Goal: Task Accomplishment & Management: Manage account settings

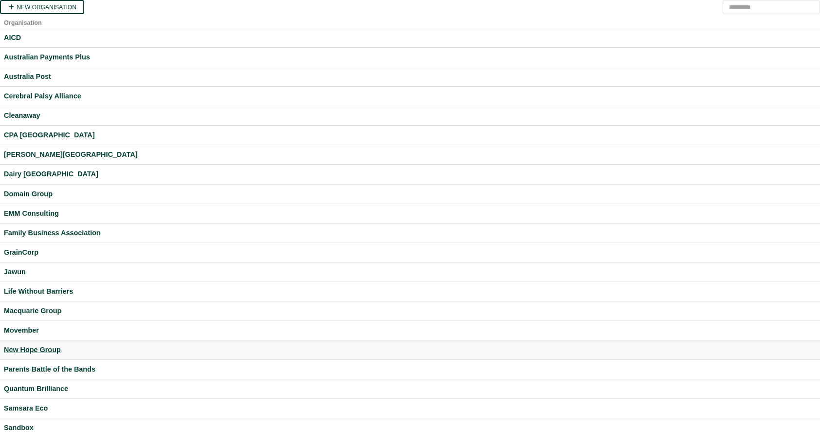
click at [35, 350] on div "New Hope Group" at bounding box center [410, 349] width 812 height 11
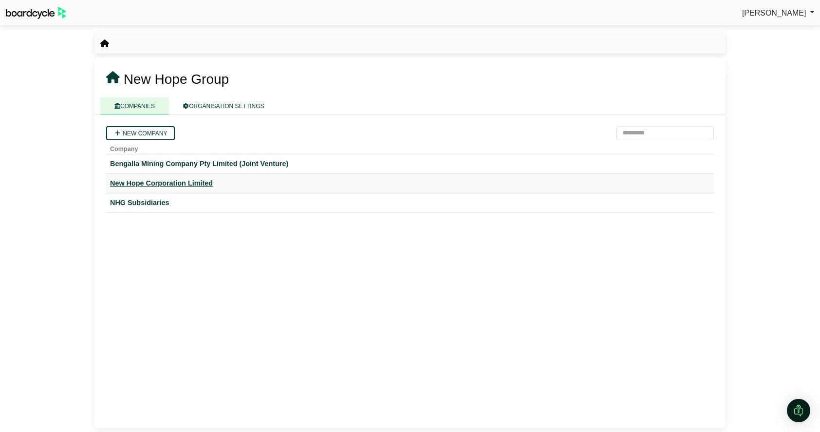
click at [168, 186] on div "New Hope Corporation Limited" at bounding box center [410, 183] width 600 height 11
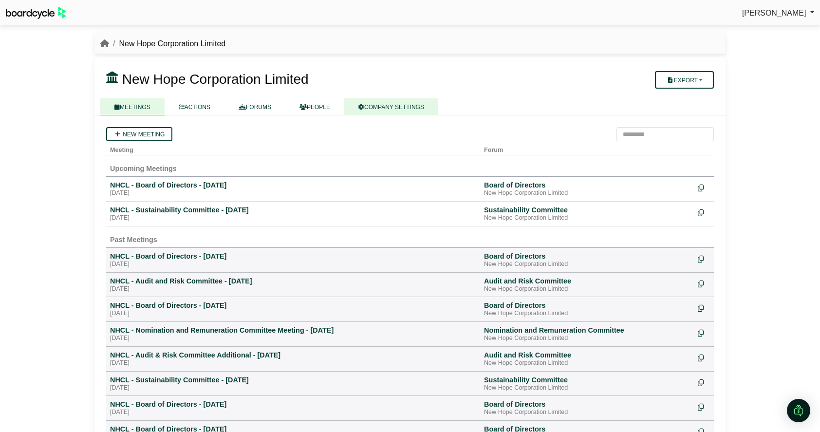
click at [394, 110] on link "COMPANY SETTINGS" at bounding box center [391, 106] width 94 height 17
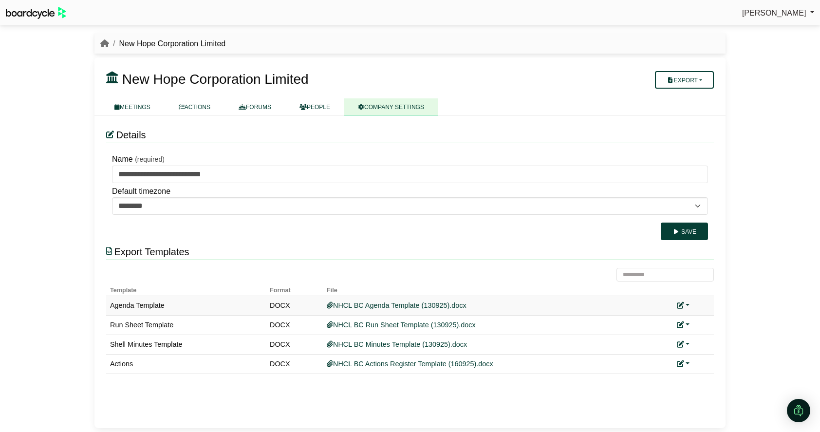
click at [684, 304] on link at bounding box center [683, 306] width 13 height 8
click at [698, 321] on link "Replace custom template" at bounding box center [726, 319] width 99 height 19
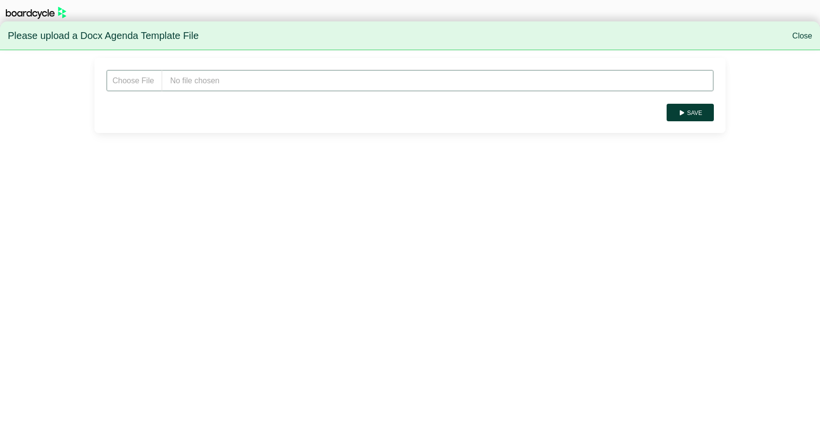
click at [235, 79] on input "file" at bounding box center [410, 81] width 608 height 22
type input "**********"
click at [700, 120] on button "Save" at bounding box center [690, 113] width 47 height 18
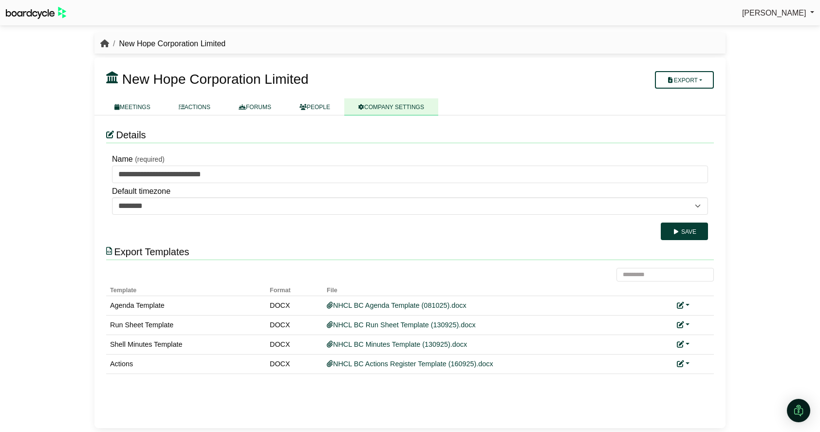
click at [105, 45] on icon "breadcrumb" at bounding box center [104, 43] width 9 height 8
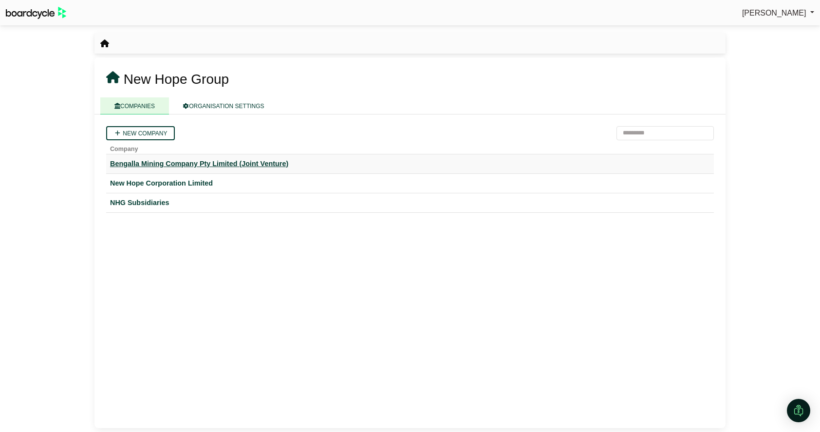
click at [166, 162] on div "Bengalla Mining Company Pty Limited (Joint Venture)" at bounding box center [410, 163] width 600 height 11
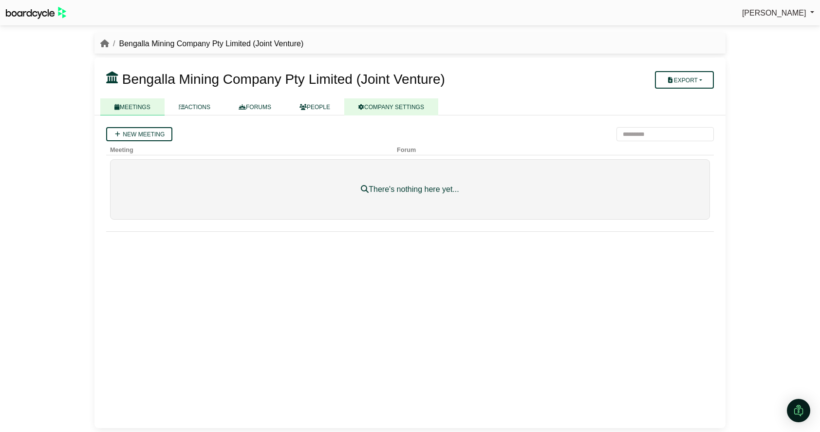
click at [394, 102] on link "COMPANY SETTINGS" at bounding box center [391, 106] width 94 height 17
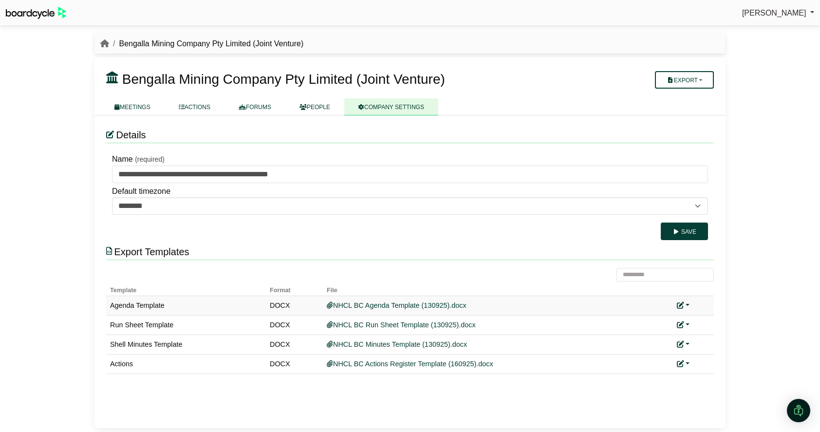
click at [682, 304] on icon at bounding box center [680, 305] width 7 height 7
click at [698, 315] on link "Replace custom template" at bounding box center [726, 319] width 99 height 19
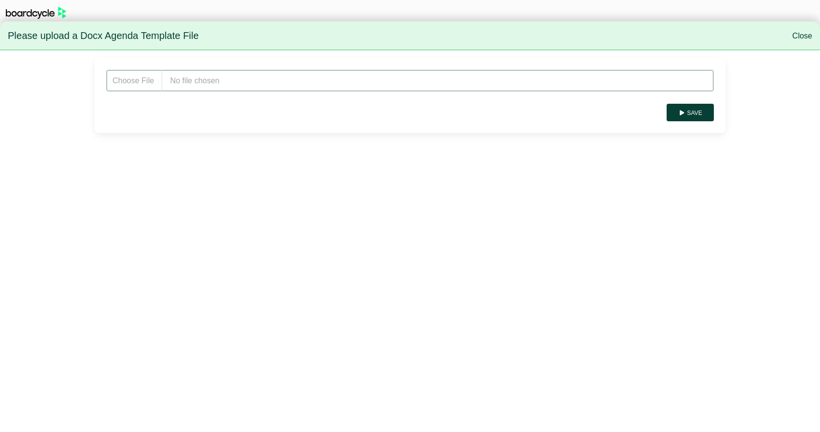
click at [224, 75] on input "file" at bounding box center [410, 81] width 608 height 22
type input "**********"
click at [700, 116] on button "Save" at bounding box center [690, 113] width 47 height 18
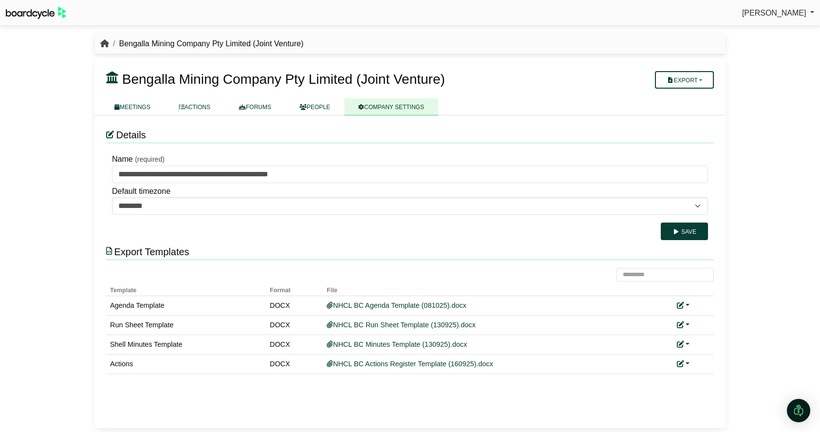
click at [103, 39] on icon "breadcrumb" at bounding box center [104, 43] width 9 height 8
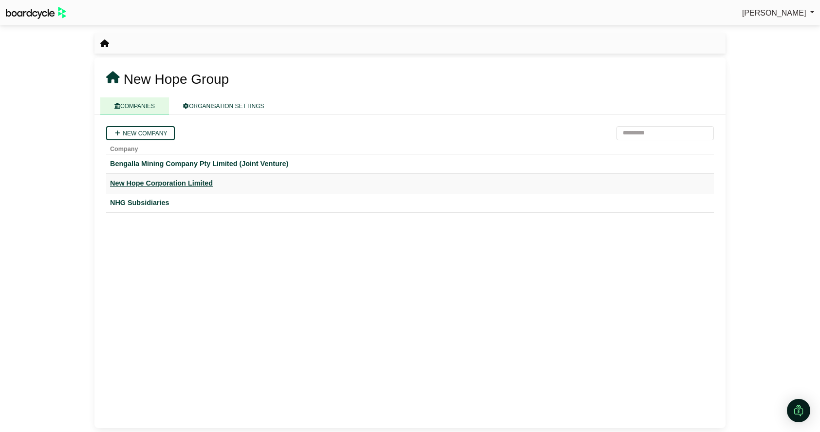
click at [159, 184] on div "New Hope Corporation Limited" at bounding box center [410, 183] width 600 height 11
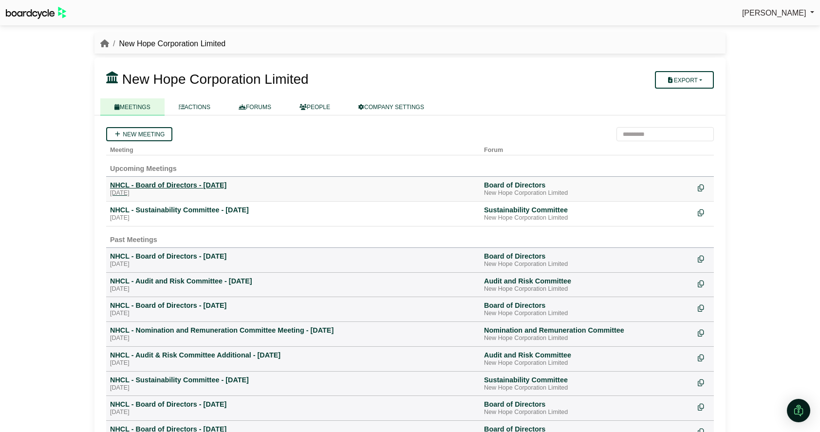
click at [164, 184] on div "NHCL - Board of Directors - [DATE]" at bounding box center [293, 185] width 366 height 9
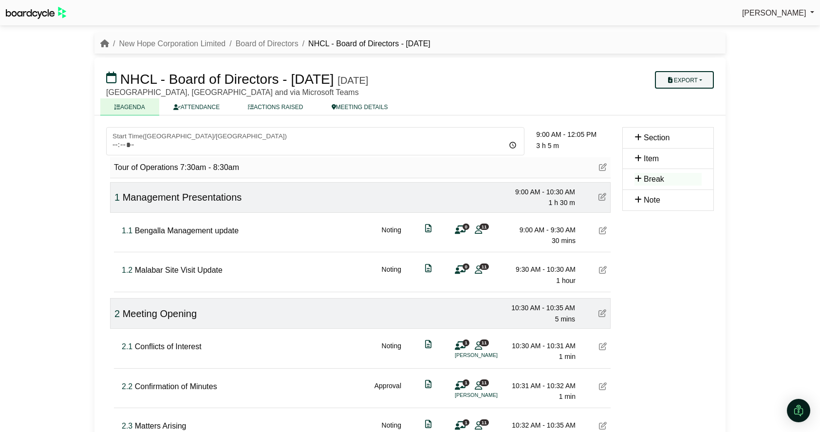
click at [695, 79] on button "Export" at bounding box center [684, 80] width 59 height 18
click at [695, 96] on link "Agenda" at bounding box center [694, 97] width 85 height 15
click at [258, 44] on link "Board of Directors" at bounding box center [267, 43] width 63 height 8
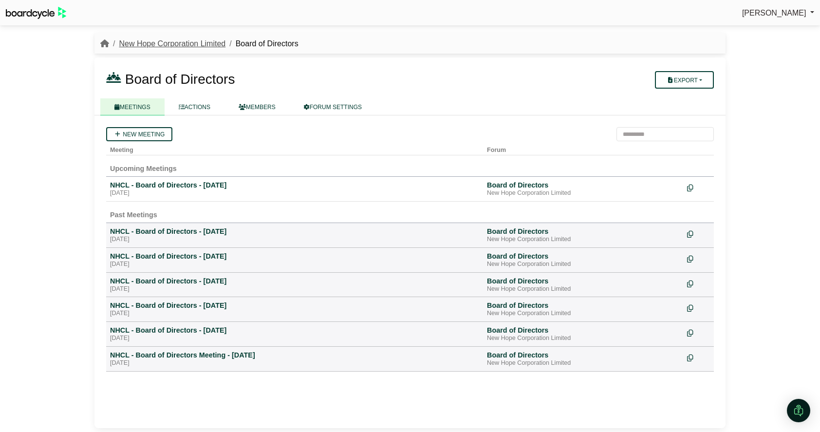
click at [177, 39] on link "New Hope Corporation Limited" at bounding box center [172, 43] width 107 height 8
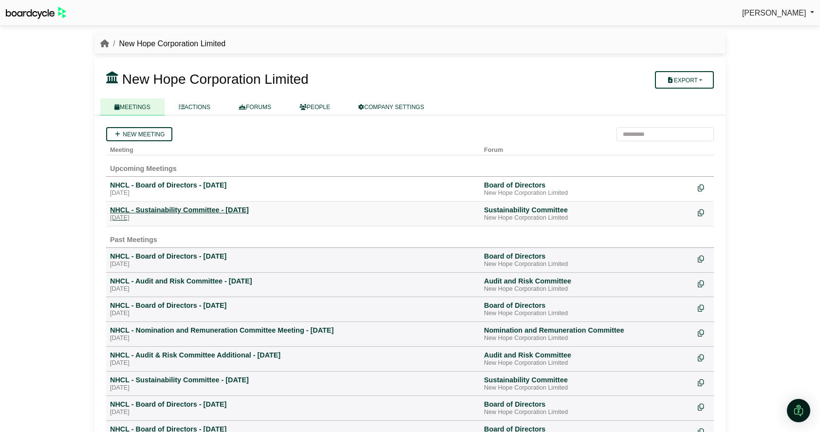
click at [177, 215] on div "Friday, 31 October 2025" at bounding box center [293, 218] width 366 height 8
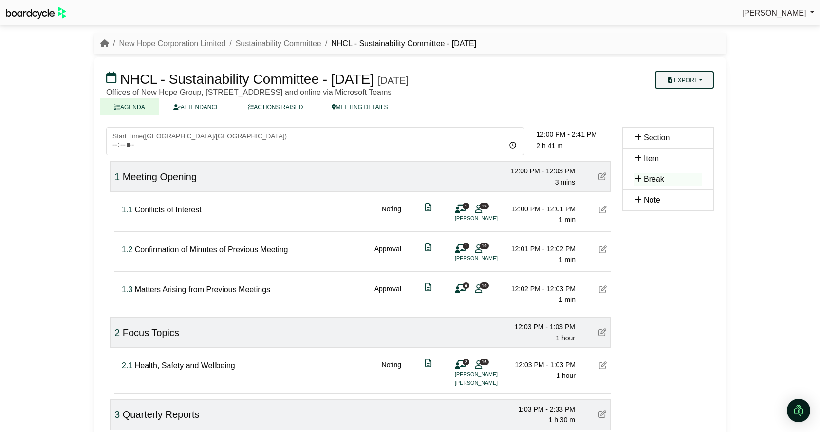
click at [685, 82] on button "Export" at bounding box center [684, 80] width 59 height 18
click at [689, 96] on link "Agenda" at bounding box center [694, 97] width 85 height 15
click at [105, 39] on icon "breadcrumb" at bounding box center [104, 43] width 9 height 8
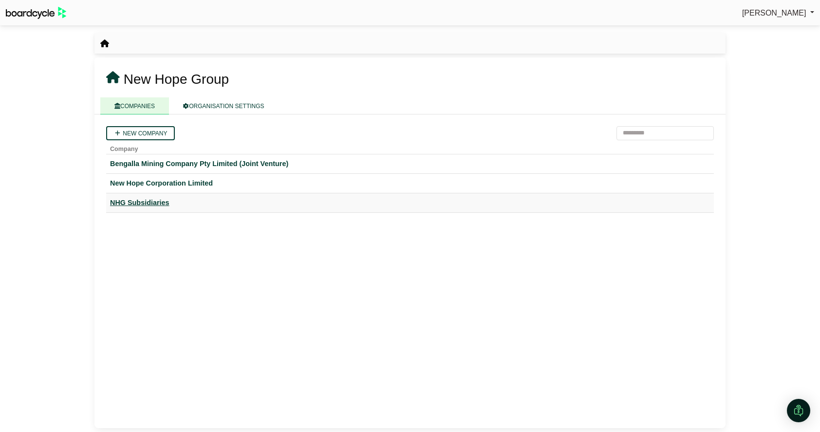
click at [132, 204] on div "NHG Subsidiaries" at bounding box center [410, 202] width 600 height 11
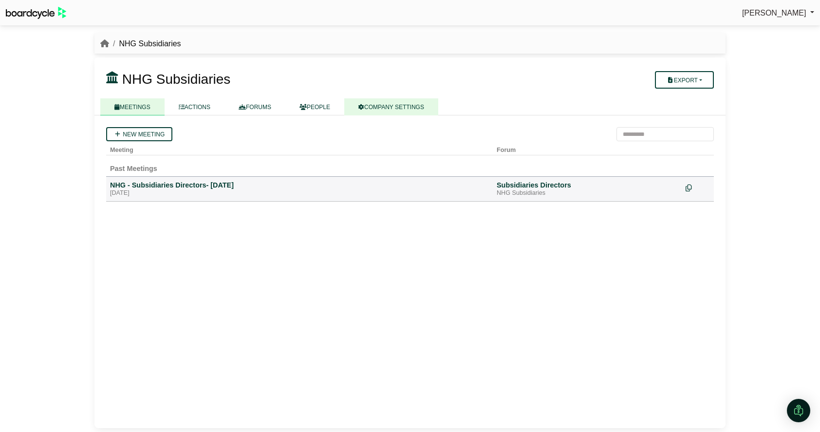
click at [409, 108] on link "COMPANY SETTINGS" at bounding box center [391, 106] width 94 height 17
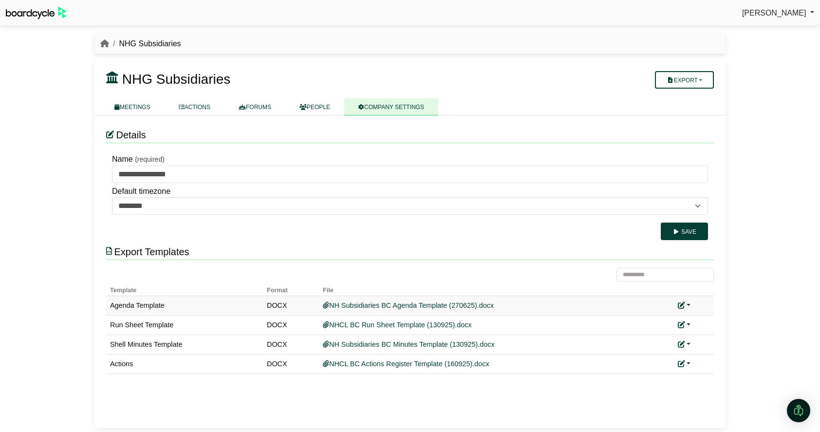
click at [690, 303] on link at bounding box center [684, 306] width 13 height 8
click at [690, 319] on icon at bounding box center [689, 319] width 7 height 7
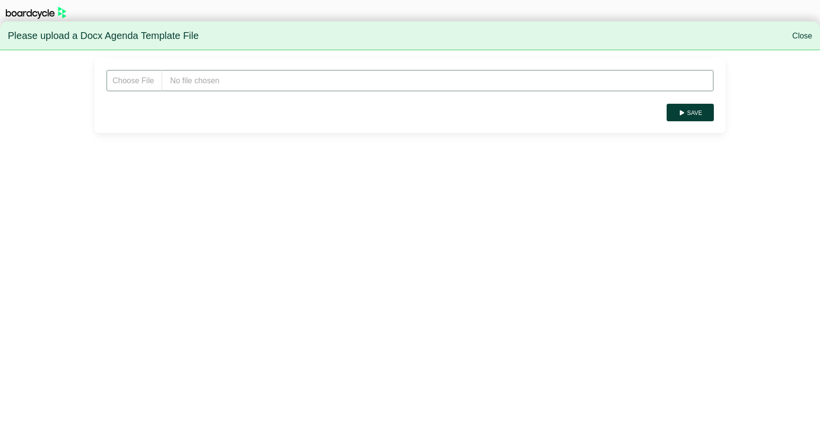
click at [234, 76] on input "file" at bounding box center [410, 81] width 608 height 22
type input "**********"
click at [694, 121] on div "Save" at bounding box center [409, 95] width 631 height 75
click at [692, 111] on button "Save" at bounding box center [690, 113] width 47 height 18
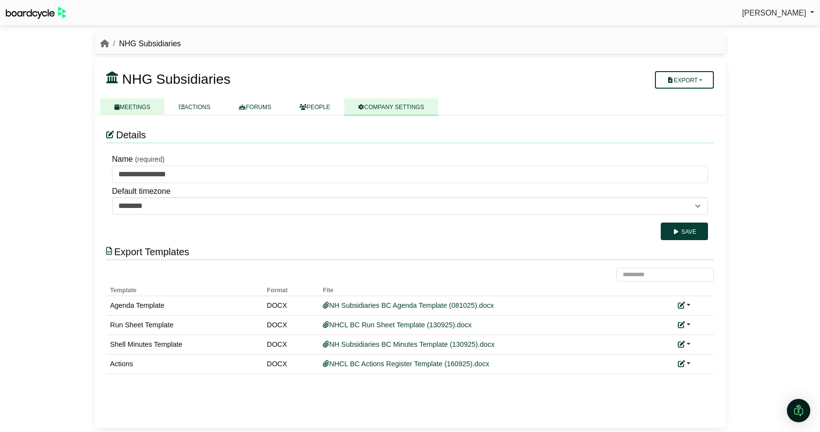
click at [140, 104] on link "MEETINGS" at bounding box center [132, 106] width 64 height 17
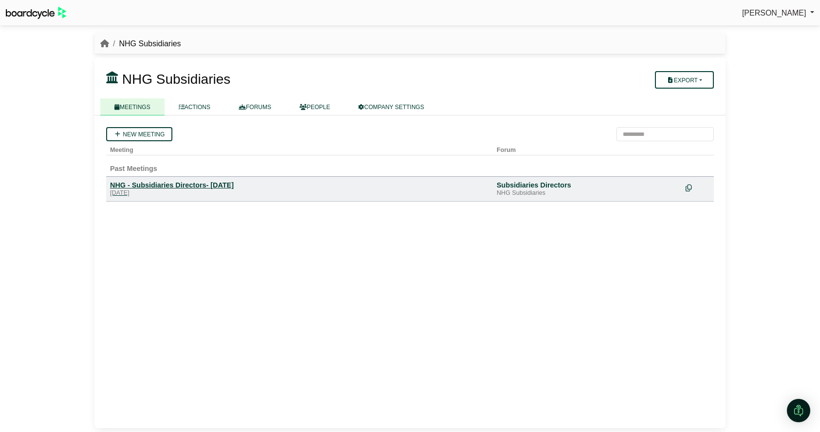
click at [163, 191] on div "[DATE]" at bounding box center [299, 193] width 379 height 8
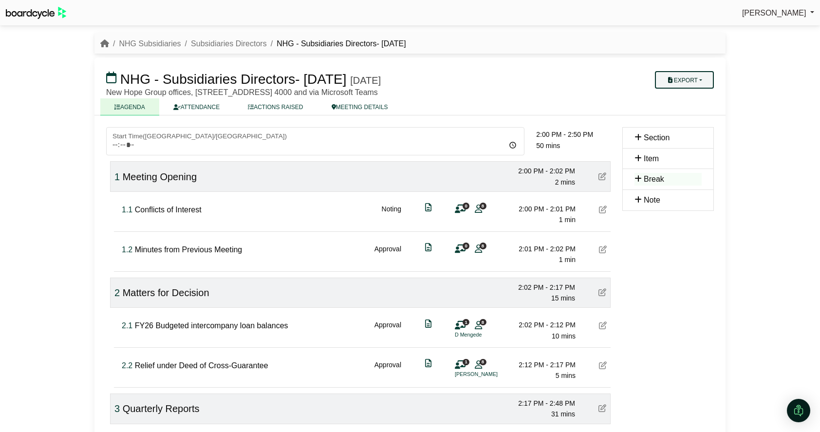
click at [700, 77] on button "Export" at bounding box center [684, 80] width 59 height 18
click at [698, 97] on link "Agenda" at bounding box center [694, 97] width 85 height 15
click at [106, 43] on icon "breadcrumb" at bounding box center [104, 43] width 9 height 8
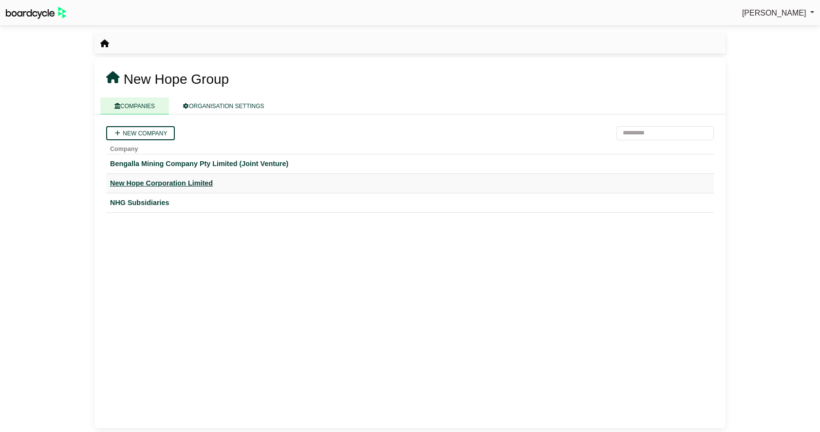
click at [167, 179] on div "New Hope Corporation Limited" at bounding box center [410, 183] width 600 height 11
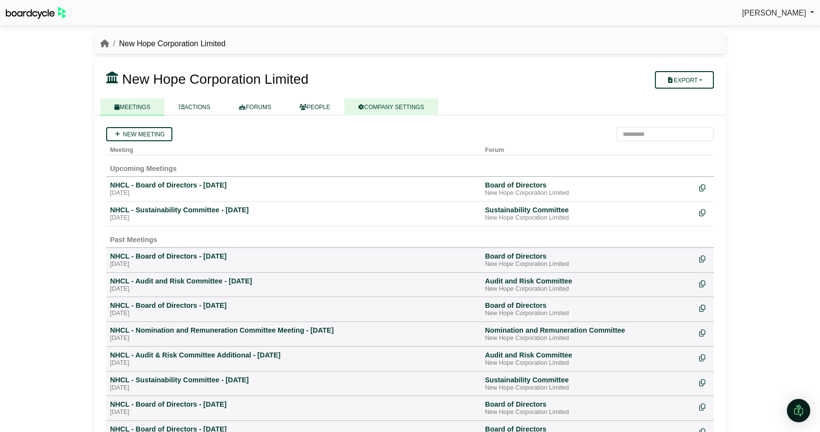
click at [395, 110] on link "COMPANY SETTINGS" at bounding box center [391, 106] width 94 height 17
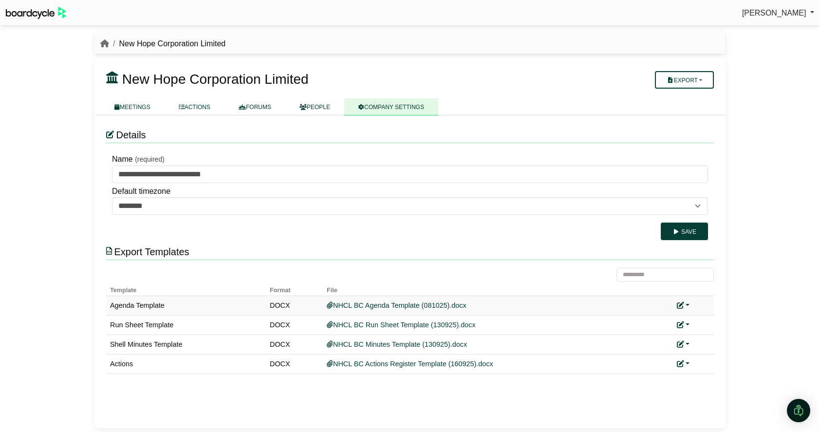
click at [688, 303] on link at bounding box center [683, 306] width 13 height 8
click at [701, 323] on link "Replace custom template" at bounding box center [726, 319] width 99 height 19
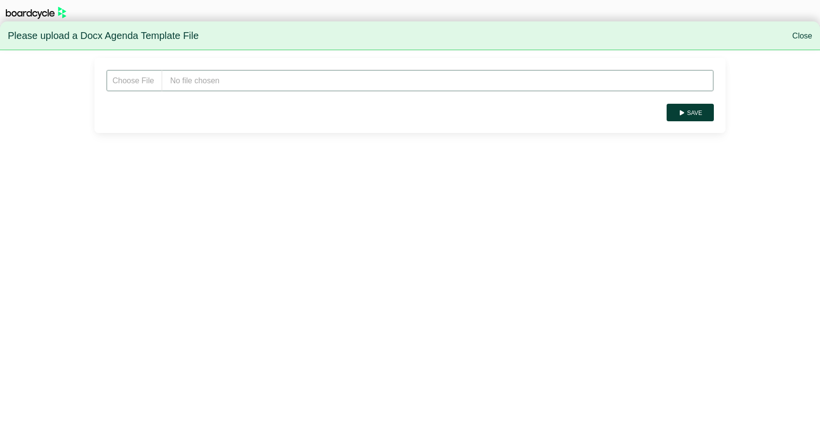
click at [214, 79] on input "file" at bounding box center [410, 81] width 608 height 22
click at [197, 84] on input "file" at bounding box center [410, 81] width 608 height 22
type input "**********"
click at [705, 107] on button "Save" at bounding box center [690, 113] width 47 height 18
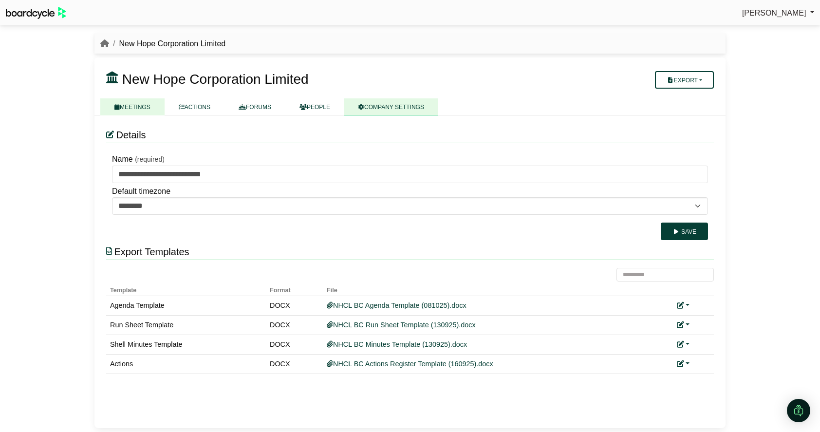
click at [113, 108] on link "MEETINGS" at bounding box center [132, 106] width 64 height 17
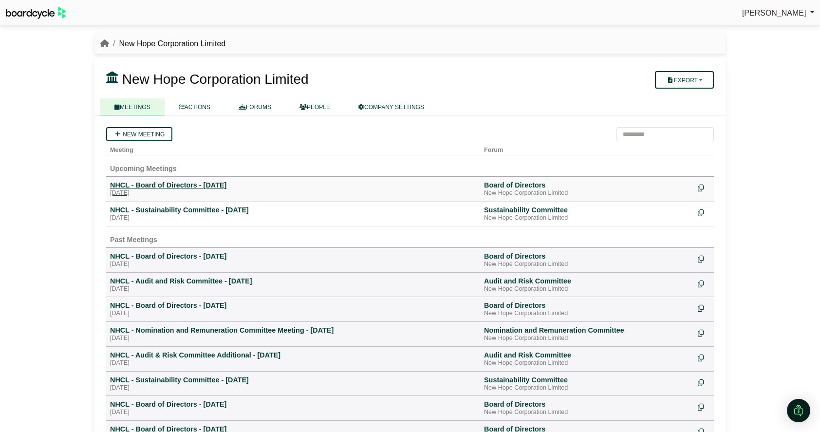
click at [197, 192] on div "[DATE]" at bounding box center [293, 193] width 366 height 8
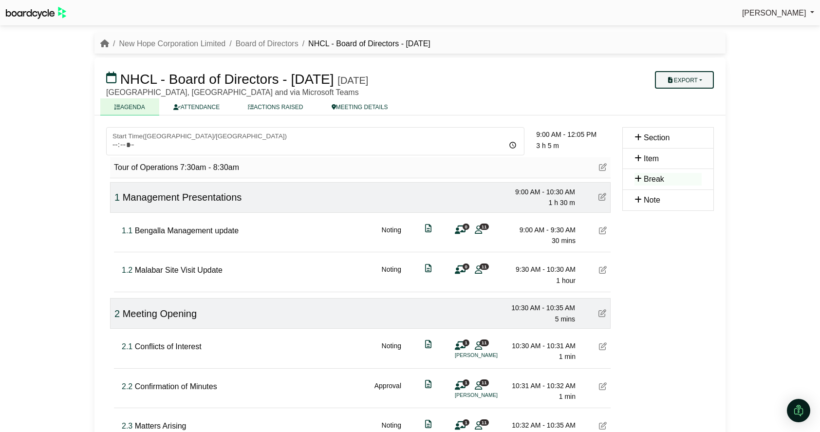
click at [682, 79] on button "Export" at bounding box center [684, 80] width 59 height 18
click at [684, 99] on link "Agenda" at bounding box center [694, 97] width 85 height 15
click at [359, 108] on link "MEETING DETAILS" at bounding box center [360, 106] width 85 height 17
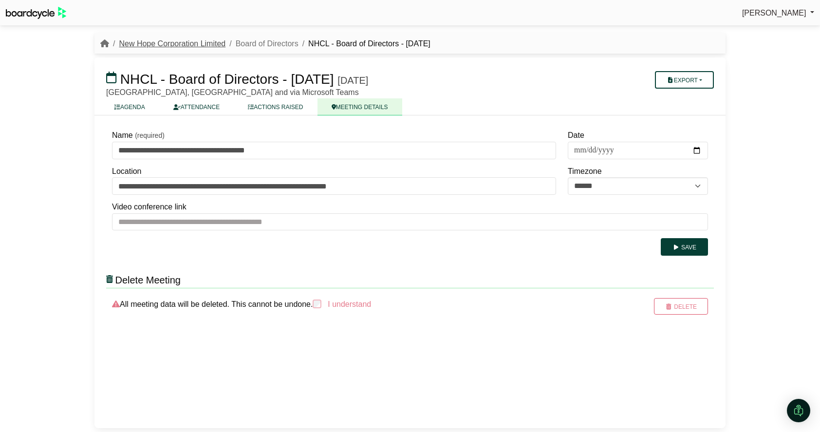
click at [151, 44] on link "New Hope Corporation Limited" at bounding box center [172, 43] width 107 height 8
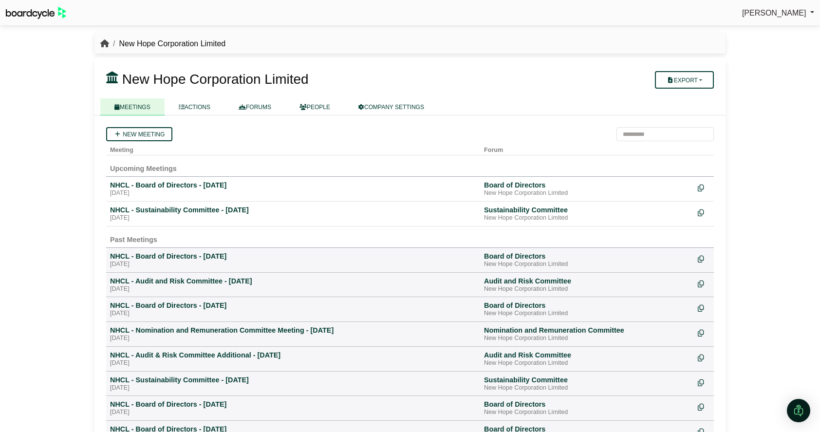
click at [107, 46] on icon "breadcrumb" at bounding box center [104, 43] width 9 height 8
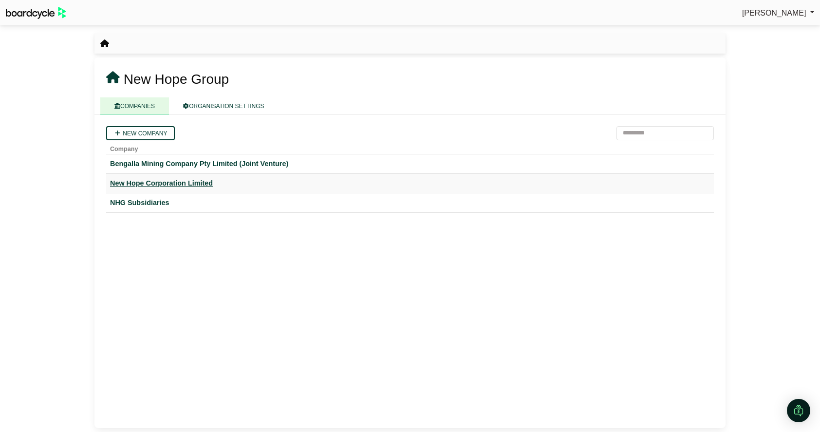
click at [160, 185] on div "New Hope Corporation Limited" at bounding box center [410, 183] width 600 height 11
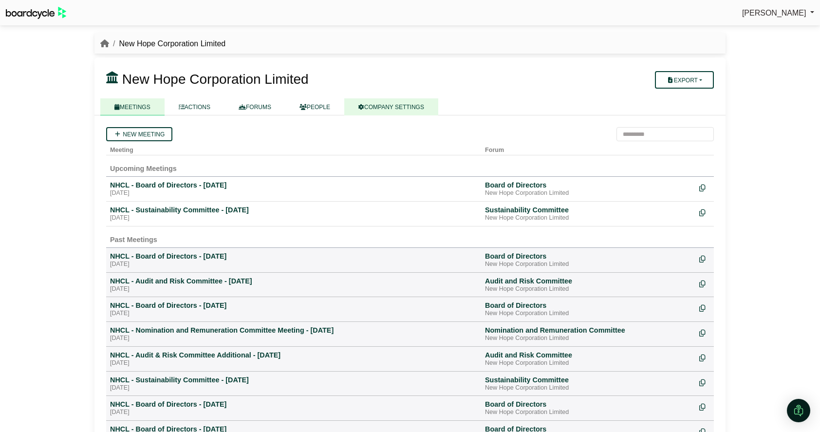
click at [401, 106] on link "COMPANY SETTINGS" at bounding box center [391, 106] width 94 height 17
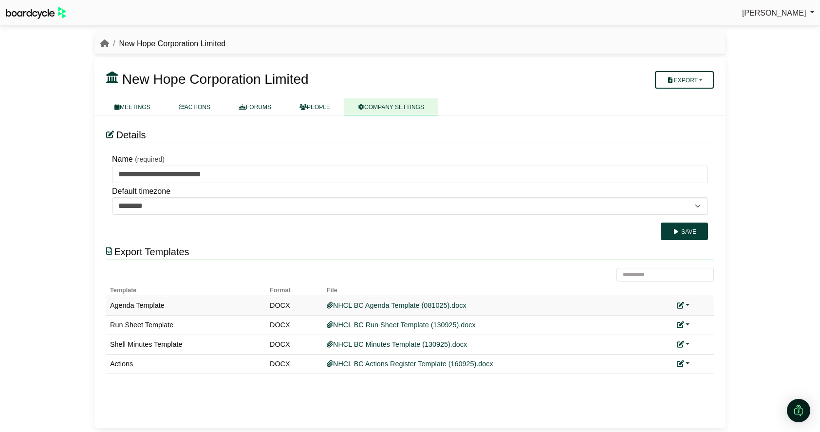
click at [686, 303] on link at bounding box center [683, 306] width 13 height 8
click at [698, 325] on link "Replace custom template" at bounding box center [726, 319] width 99 height 19
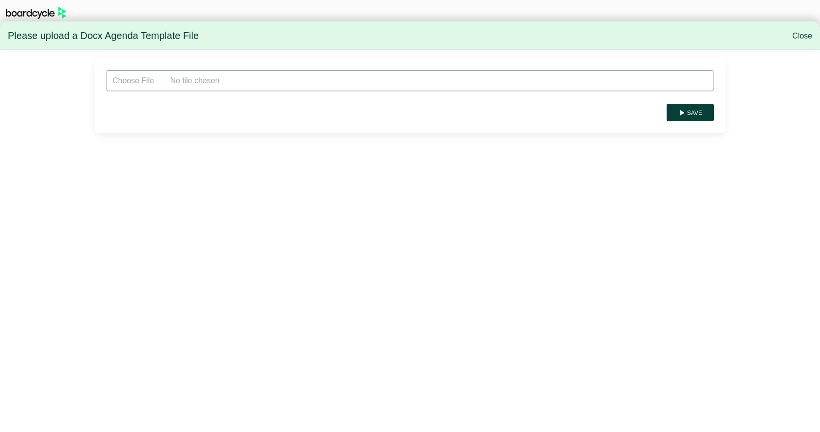
click at [245, 91] on input "file" at bounding box center [410, 81] width 608 height 22
click at [192, 87] on input "file" at bounding box center [410, 81] width 608 height 22
type input "**********"
click at [691, 112] on button "Save" at bounding box center [690, 113] width 47 height 18
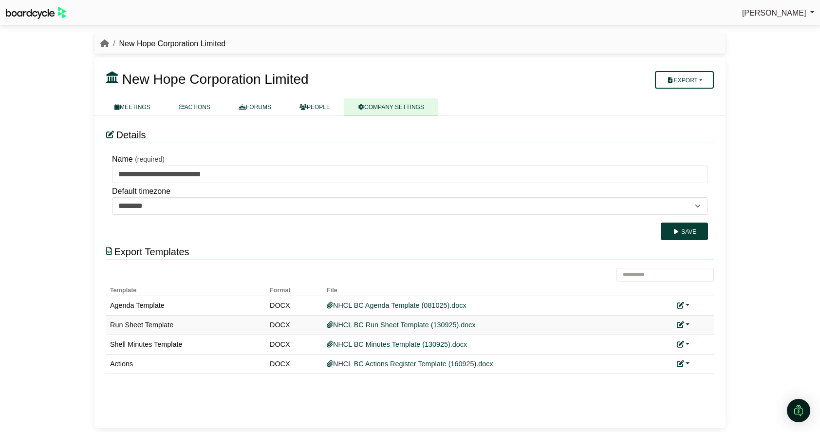
click at [683, 326] on icon at bounding box center [680, 324] width 7 height 7
click at [713, 336] on link "Replace custom template" at bounding box center [726, 339] width 99 height 19
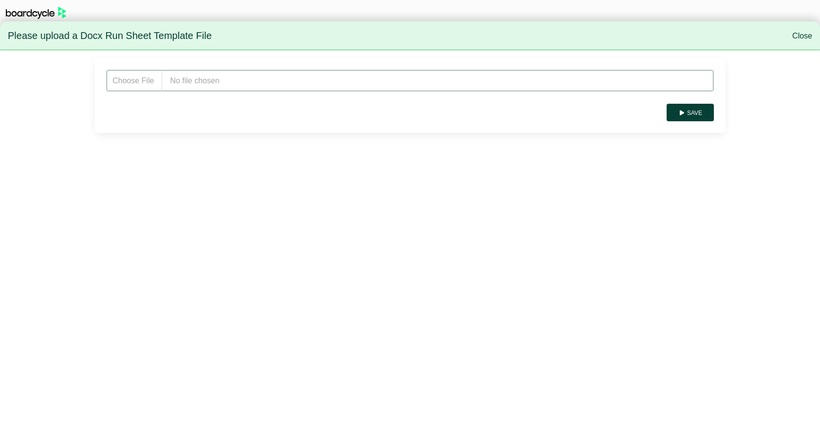
click at [264, 79] on input "file" at bounding box center [410, 81] width 608 height 22
type input "**********"
click at [705, 112] on button "Save" at bounding box center [690, 113] width 47 height 18
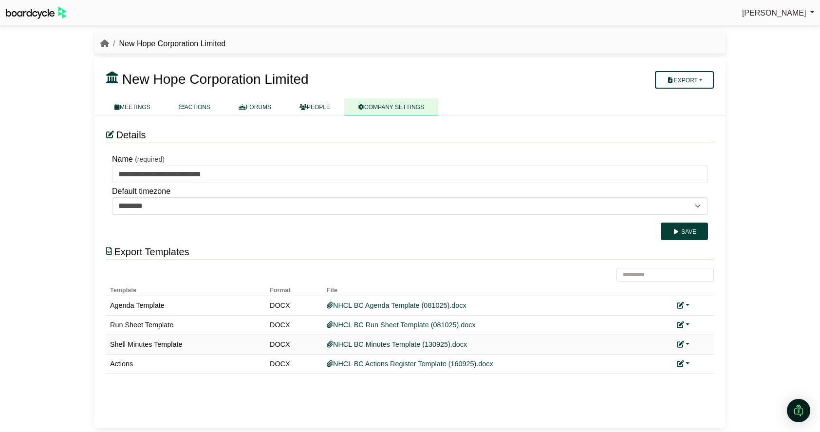
click at [685, 344] on link at bounding box center [683, 344] width 13 height 8
click at [698, 363] on link "Replace custom template" at bounding box center [726, 358] width 99 height 19
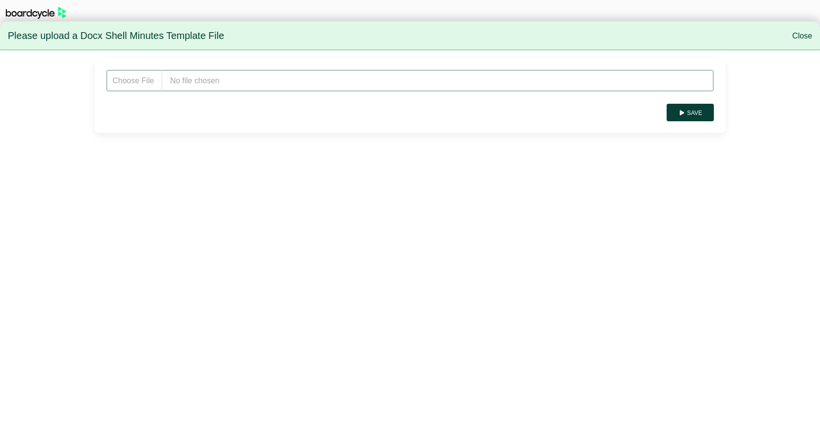
click at [187, 76] on input "file" at bounding box center [410, 81] width 608 height 22
type input "**********"
click at [700, 108] on button "Save" at bounding box center [690, 113] width 47 height 18
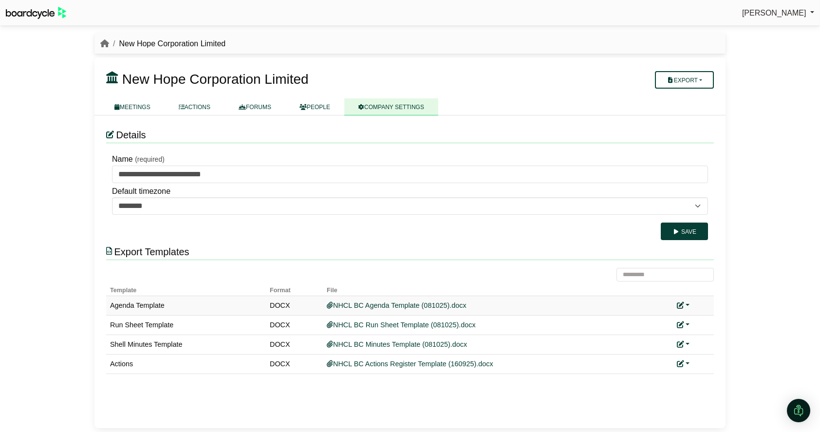
click at [685, 304] on link at bounding box center [683, 306] width 13 height 8
click at [694, 312] on link "Replace custom template" at bounding box center [726, 319] width 99 height 19
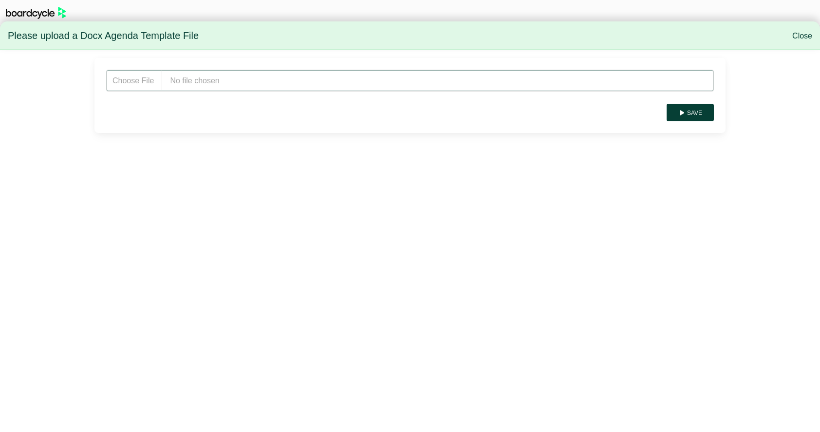
click at [266, 79] on input "file" at bounding box center [410, 81] width 608 height 22
type input "**********"
click at [692, 113] on button "Save" at bounding box center [690, 113] width 47 height 18
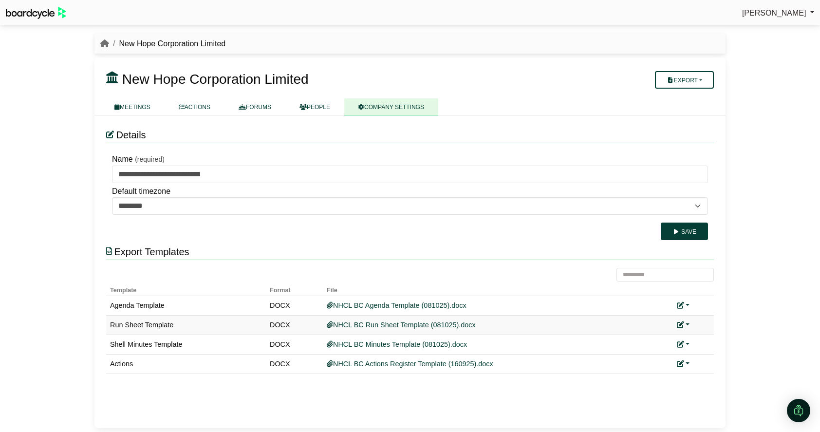
click at [686, 324] on link at bounding box center [683, 325] width 13 height 8
click at [699, 338] on link "Replace custom template" at bounding box center [726, 339] width 99 height 19
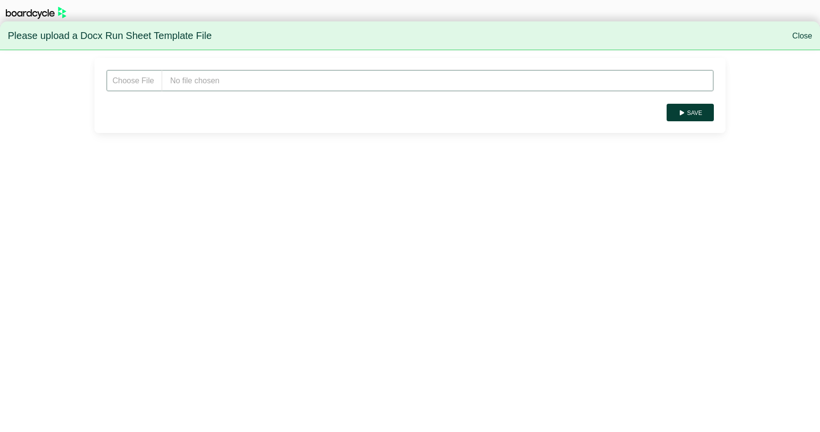
click at [209, 79] on input "file" at bounding box center [410, 81] width 608 height 22
type input "**********"
click at [696, 113] on button "Save" at bounding box center [690, 113] width 47 height 18
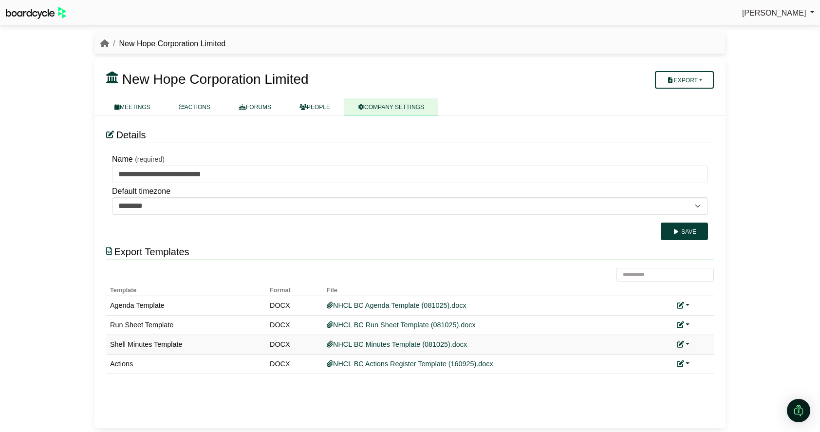
click at [686, 344] on link at bounding box center [683, 344] width 13 height 8
click at [713, 358] on link "Replace custom template" at bounding box center [726, 358] width 99 height 19
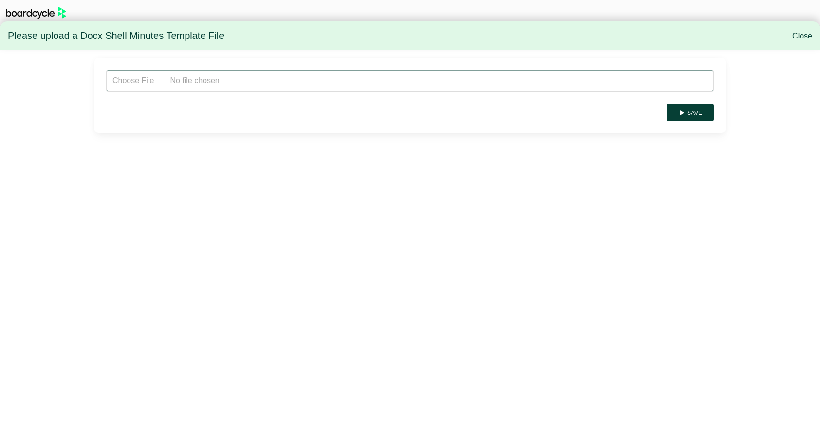
click at [251, 77] on input "file" at bounding box center [410, 81] width 608 height 22
type input "**********"
click at [700, 113] on button "Save" at bounding box center [690, 113] width 47 height 18
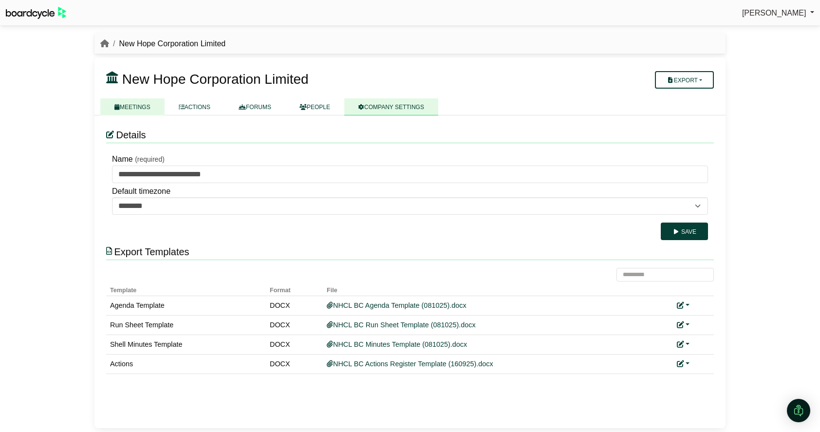
click at [138, 110] on link "MEETINGS" at bounding box center [132, 106] width 64 height 17
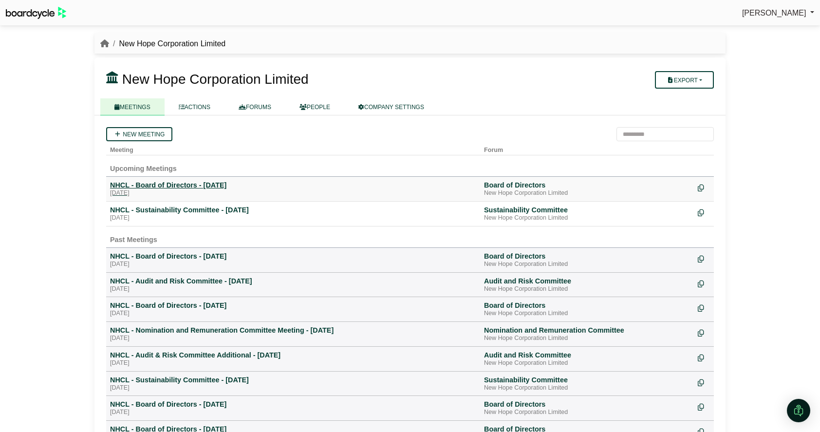
click at [177, 189] on div "NHCL - Board of Directors - [DATE]" at bounding box center [293, 185] width 366 height 9
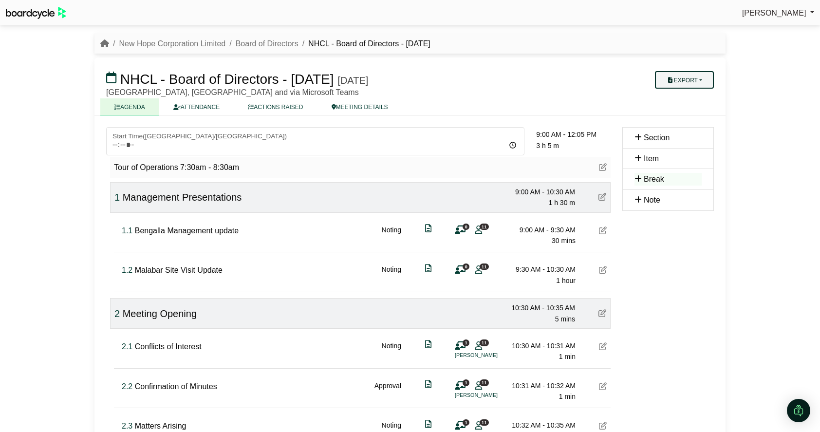
click at [694, 82] on button "Export" at bounding box center [684, 80] width 59 height 18
click at [695, 98] on link "Agenda" at bounding box center [694, 97] width 85 height 15
click at [679, 79] on button "Export" at bounding box center [684, 80] width 59 height 18
click at [696, 113] on link "Run Sheet" at bounding box center [694, 111] width 85 height 15
click at [707, 78] on button "Export" at bounding box center [684, 80] width 59 height 18
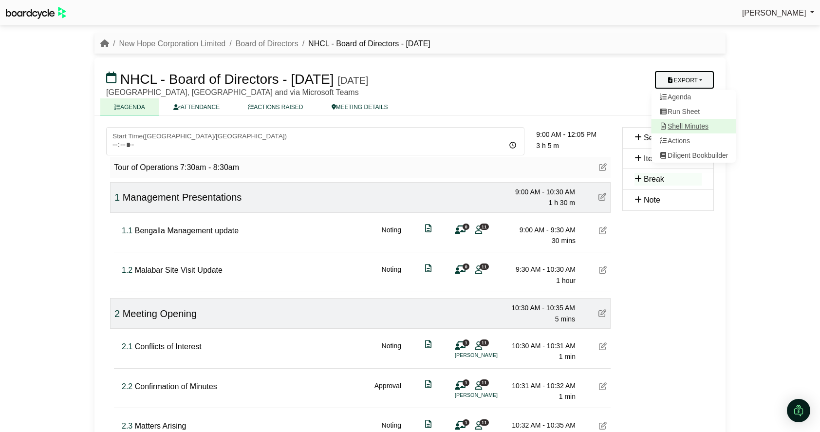
click at [698, 120] on link "Shell Minutes" at bounding box center [694, 126] width 85 height 15
click at [106, 42] on icon "breadcrumb" at bounding box center [104, 43] width 9 height 8
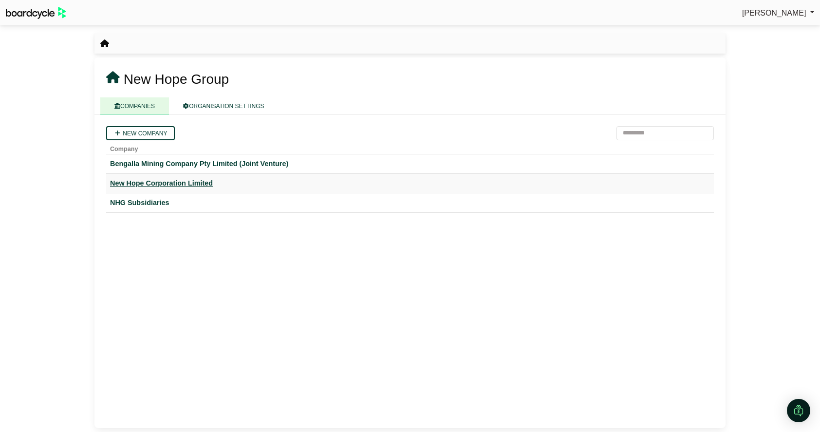
click at [173, 185] on div "New Hope Corporation Limited" at bounding box center [410, 183] width 600 height 11
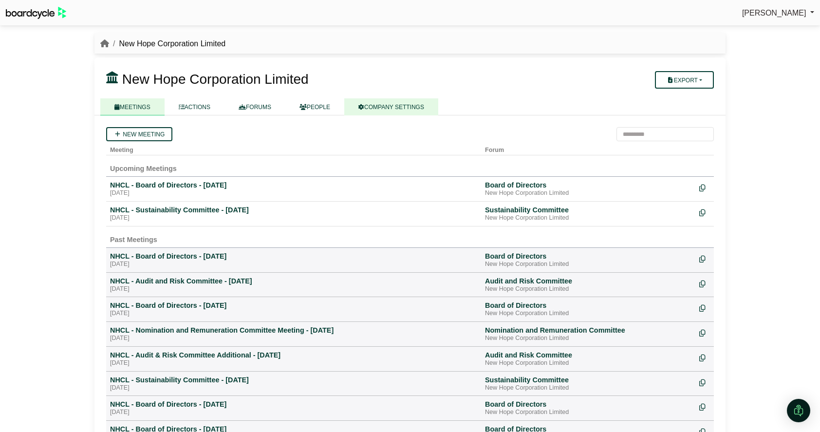
click at [385, 111] on link "COMPANY SETTINGS" at bounding box center [391, 106] width 94 height 17
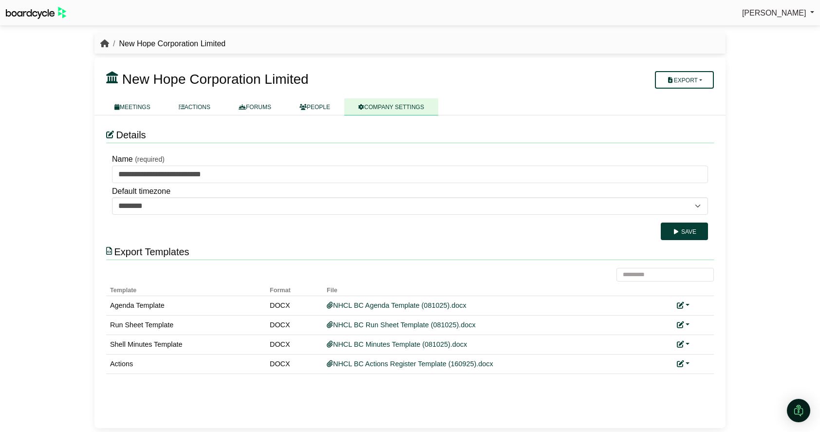
click at [105, 44] on icon "breadcrumb" at bounding box center [104, 43] width 9 height 8
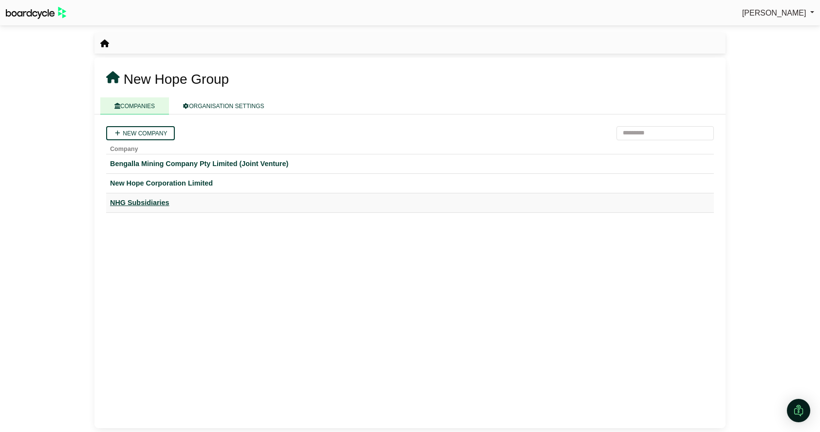
click at [143, 202] on div "NHG Subsidiaries" at bounding box center [410, 202] width 600 height 11
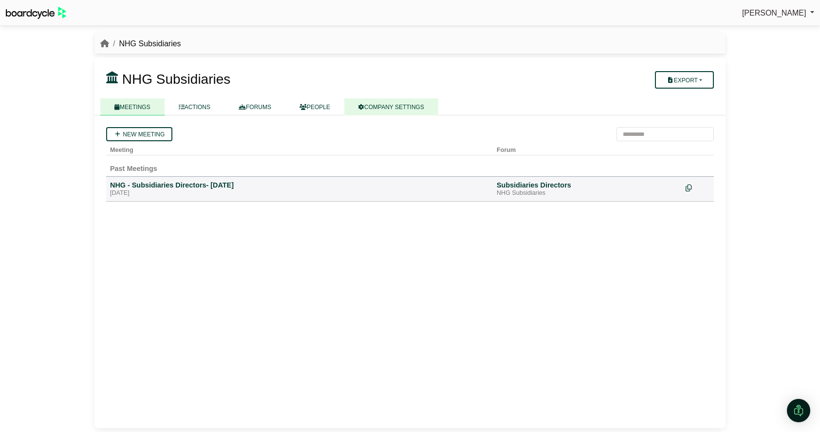
click at [411, 101] on link "COMPANY SETTINGS" at bounding box center [391, 106] width 94 height 17
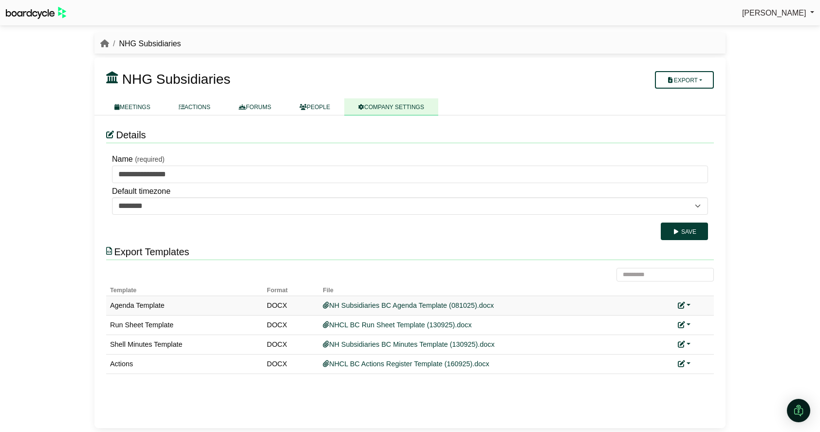
click at [688, 305] on link at bounding box center [684, 306] width 13 height 8
click at [696, 311] on link "Replace custom template" at bounding box center [727, 319] width 99 height 19
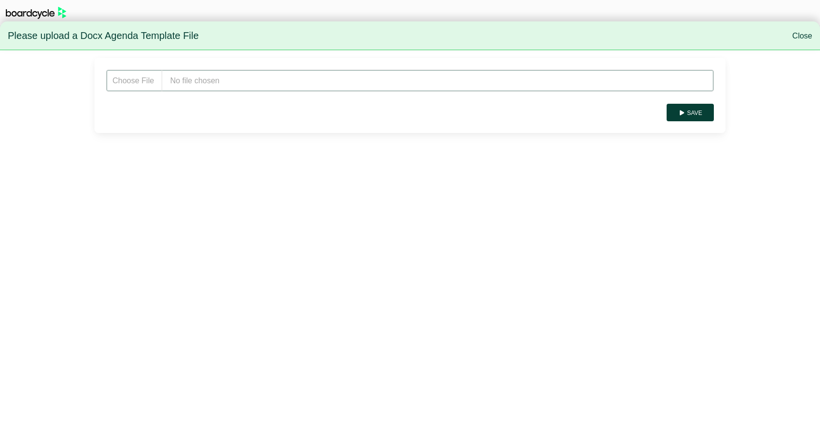
click at [417, 84] on input "file" at bounding box center [410, 81] width 608 height 22
click at [241, 85] on input "file" at bounding box center [410, 81] width 608 height 22
type input "**********"
click at [697, 105] on button "Save" at bounding box center [690, 113] width 47 height 18
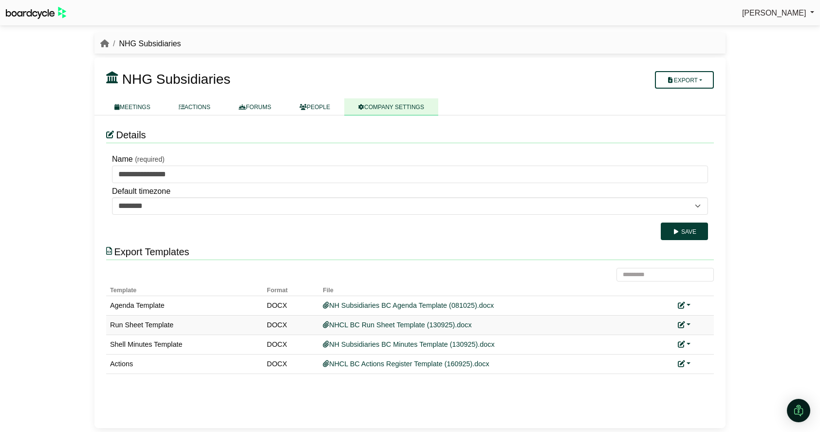
click at [684, 326] on icon at bounding box center [681, 324] width 7 height 7
click at [699, 337] on link "Replace custom template" at bounding box center [727, 339] width 99 height 19
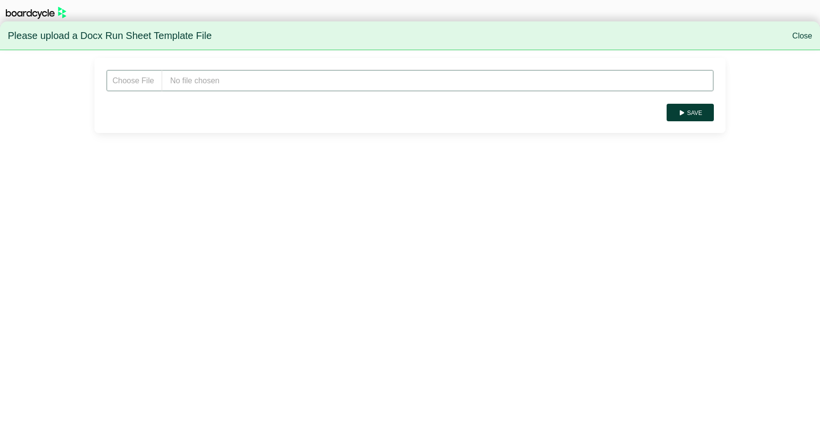
click at [250, 85] on input "file" at bounding box center [410, 81] width 608 height 22
type input "**********"
click at [706, 117] on button "Save" at bounding box center [690, 113] width 47 height 18
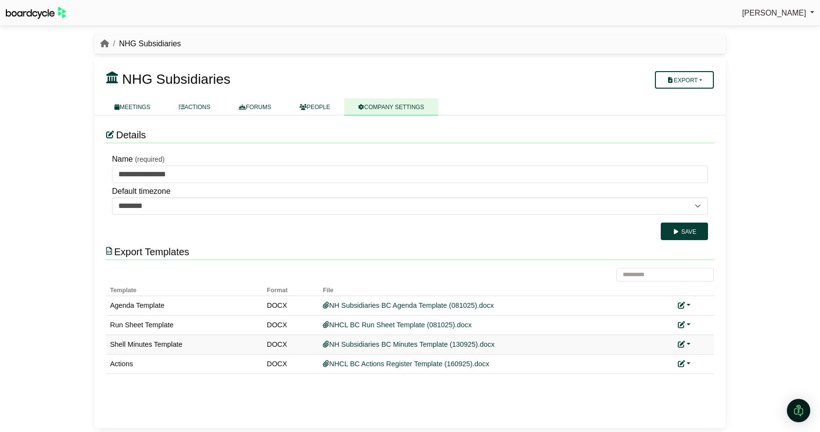
click at [687, 345] on link at bounding box center [684, 344] width 13 height 8
click at [696, 359] on link "Replace custom template" at bounding box center [727, 358] width 99 height 19
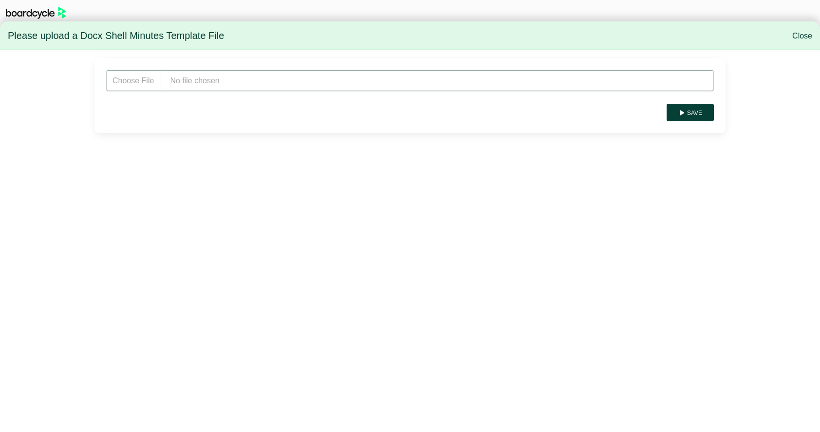
click at [214, 85] on input "file" at bounding box center [410, 81] width 608 height 22
type input "**********"
click at [694, 115] on button "Save" at bounding box center [690, 113] width 47 height 18
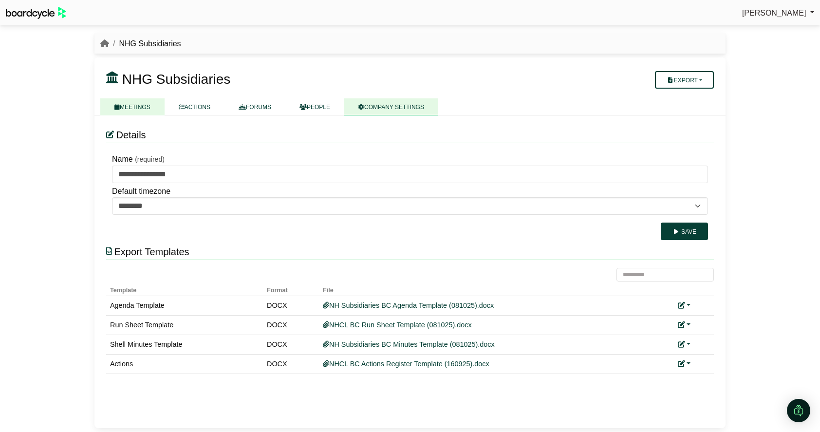
click at [131, 109] on link "MEETINGS" at bounding box center [132, 106] width 64 height 17
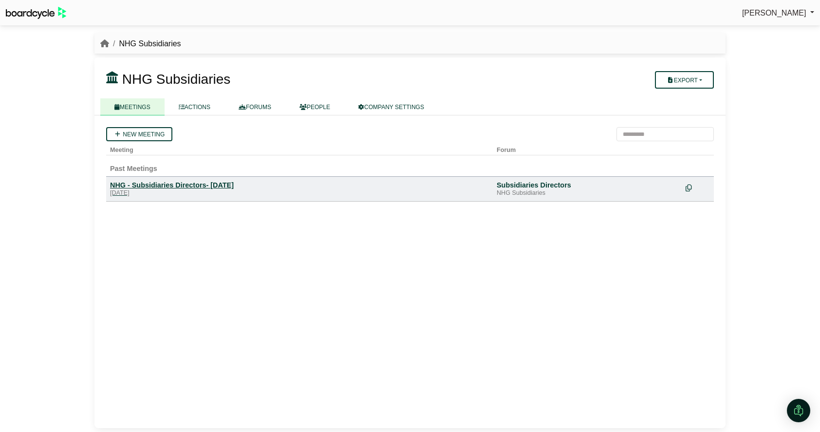
click at [144, 185] on div "NHG - Subsidiaries Directors- [DATE]" at bounding box center [299, 185] width 379 height 9
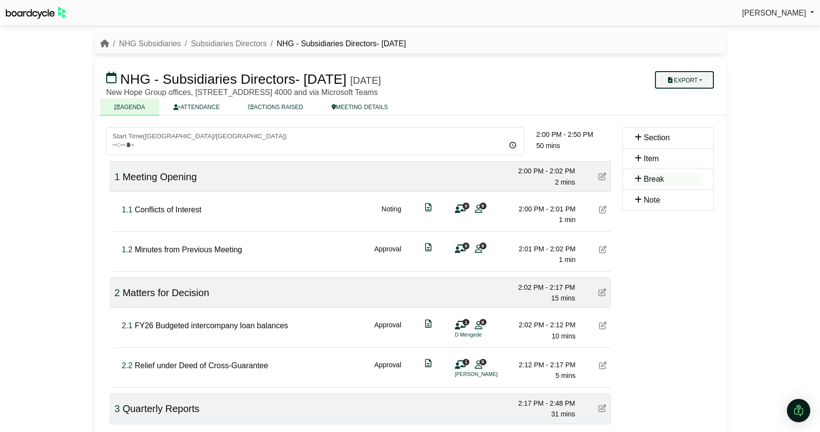
click at [691, 79] on button "Export" at bounding box center [684, 80] width 59 height 18
click at [694, 94] on link "Agenda" at bounding box center [694, 97] width 85 height 15
click at [689, 82] on button "Export" at bounding box center [684, 80] width 59 height 18
click at [696, 125] on link "Shell Minutes" at bounding box center [694, 126] width 85 height 15
click at [106, 43] on icon "breadcrumb" at bounding box center [104, 43] width 9 height 8
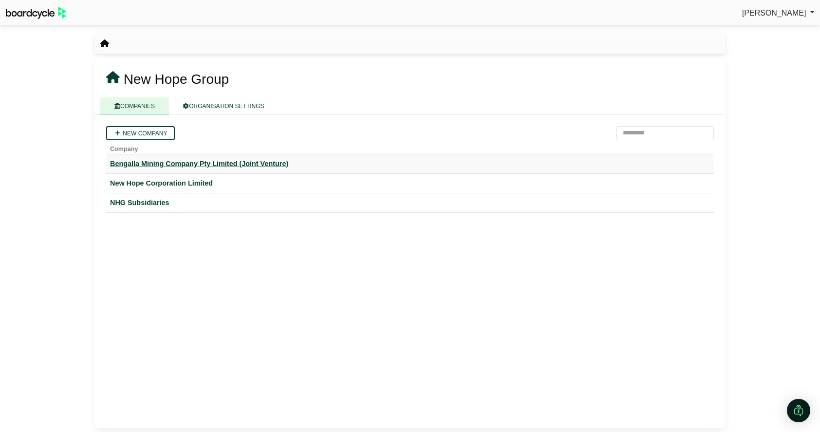
click at [164, 163] on div "Bengalla Mining Company Pty Limited (Joint Venture)" at bounding box center [410, 163] width 600 height 11
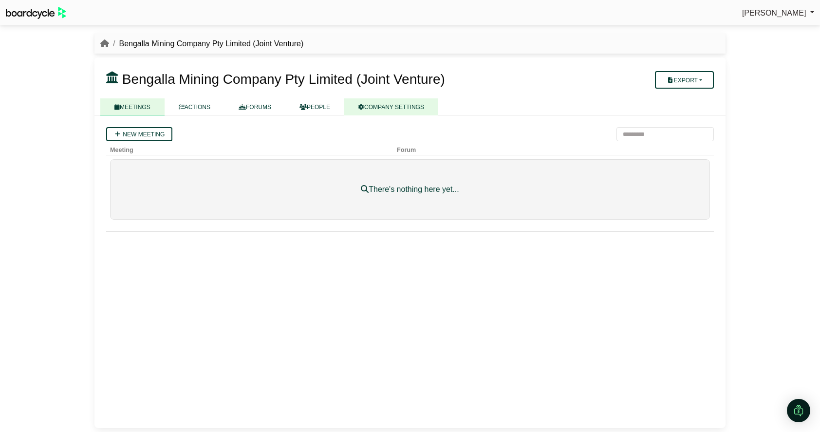
click at [403, 104] on link "COMPANY SETTINGS" at bounding box center [391, 106] width 94 height 17
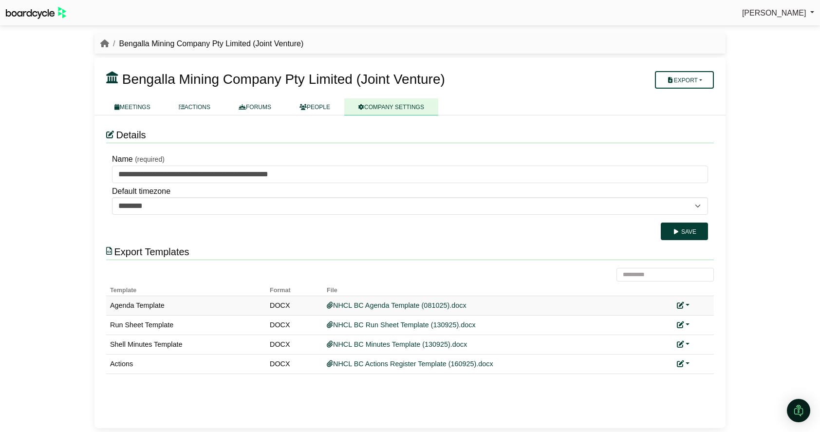
click at [689, 305] on link at bounding box center [683, 306] width 13 height 8
click at [707, 317] on link "Replace custom template" at bounding box center [726, 319] width 99 height 19
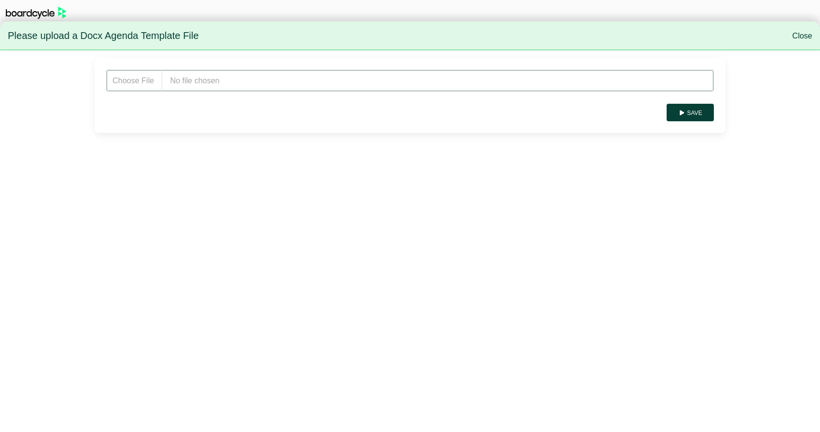
click at [293, 86] on input "file" at bounding box center [410, 81] width 608 height 22
type input "**********"
click at [688, 113] on button "Save" at bounding box center [690, 113] width 47 height 18
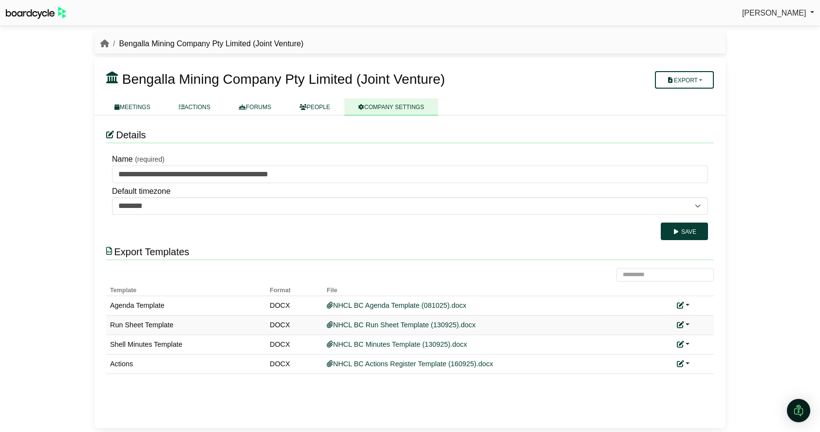
click at [685, 321] on link at bounding box center [683, 325] width 13 height 8
click at [707, 340] on link "Replace custom template" at bounding box center [726, 339] width 99 height 19
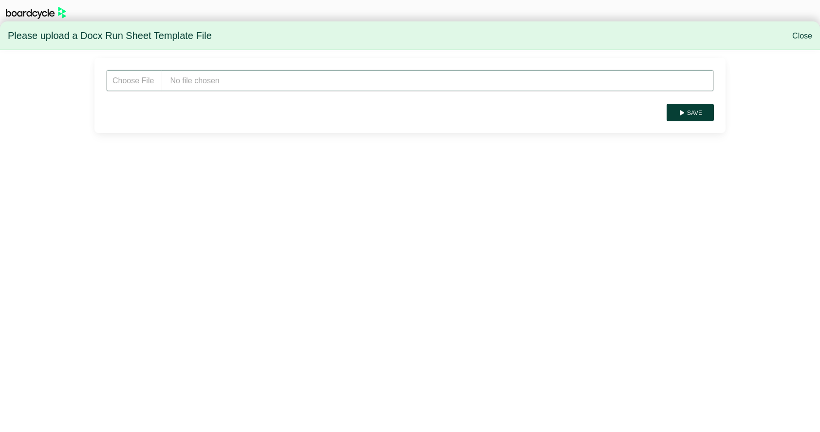
click at [203, 91] on input "file" at bounding box center [410, 81] width 608 height 22
type input "**********"
click at [688, 117] on button "Save" at bounding box center [690, 113] width 47 height 18
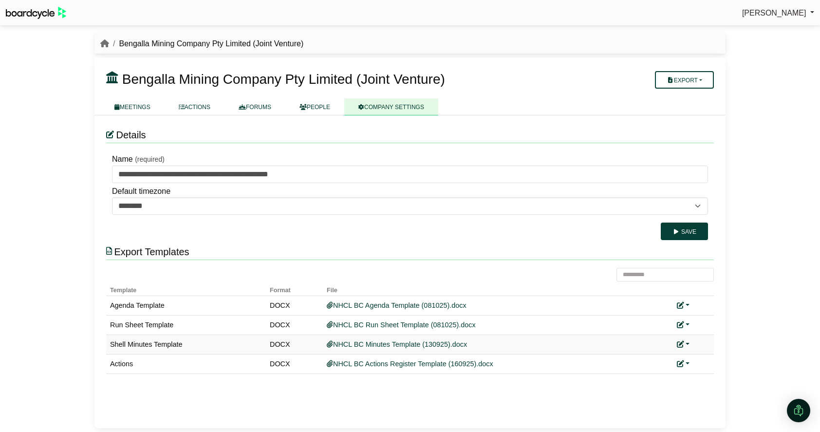
click at [687, 344] on link at bounding box center [683, 344] width 13 height 8
click at [706, 363] on link "Replace custom template" at bounding box center [726, 358] width 99 height 19
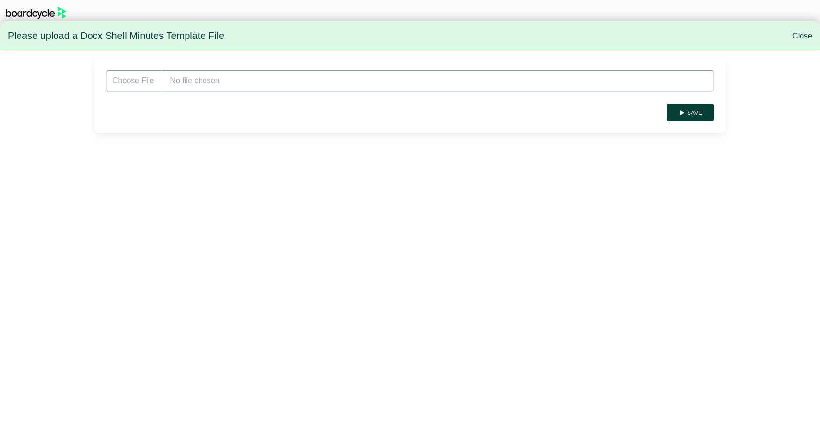
click at [240, 86] on input "file" at bounding box center [410, 81] width 608 height 22
type input "**********"
click at [702, 110] on button "Save" at bounding box center [690, 113] width 47 height 18
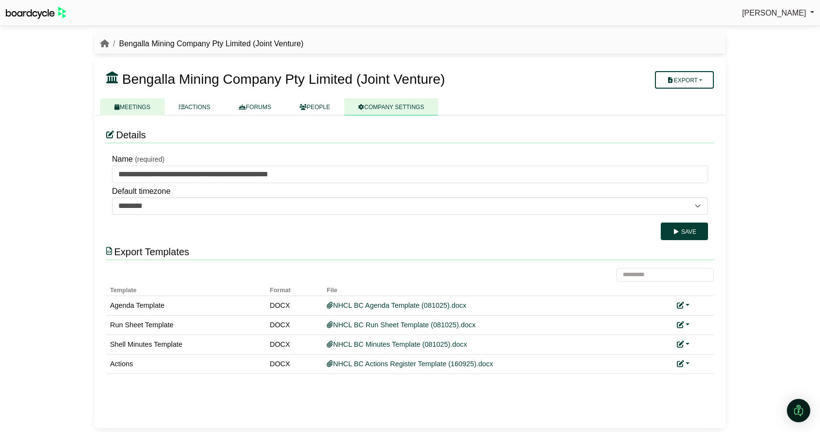
click at [140, 106] on link "MEETINGS" at bounding box center [132, 106] width 64 height 17
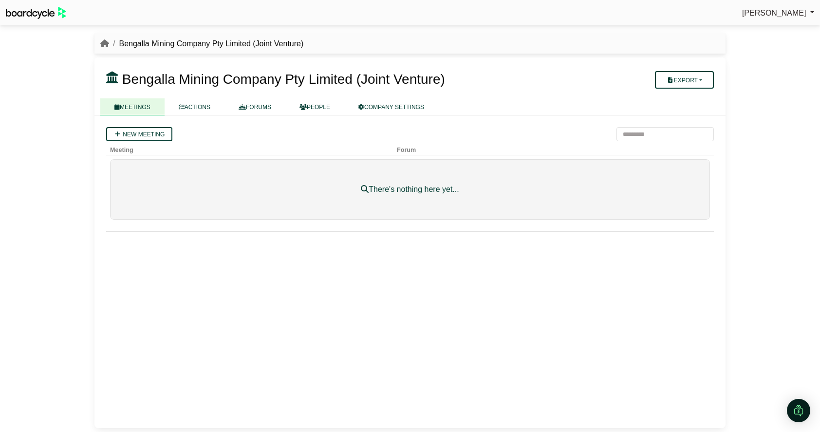
click at [99, 41] on div "Bengalla Mining Company Pty Limited (Joint Venture)" at bounding box center [409, 44] width 631 height 13
click at [101, 43] on icon "breadcrumb" at bounding box center [104, 43] width 9 height 8
